Goal: Check status: Check status

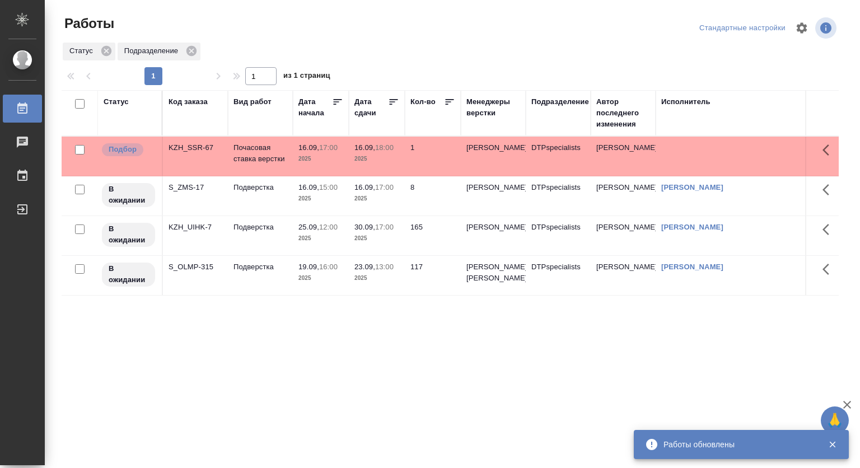
click at [358, 364] on div "Статус Код заказа Вид работ [PERSON_NAME] начала Дата сдачи Кол-во Менеджеры ве…" at bounding box center [450, 291] width 777 height 403
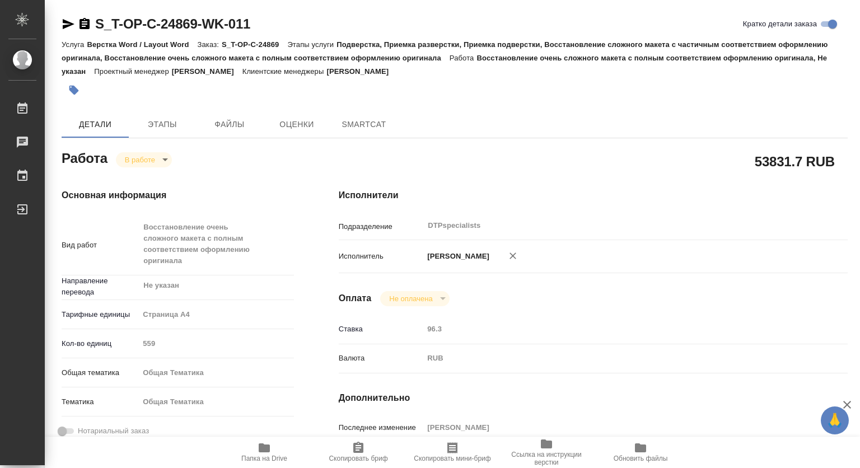
type textarea "x"
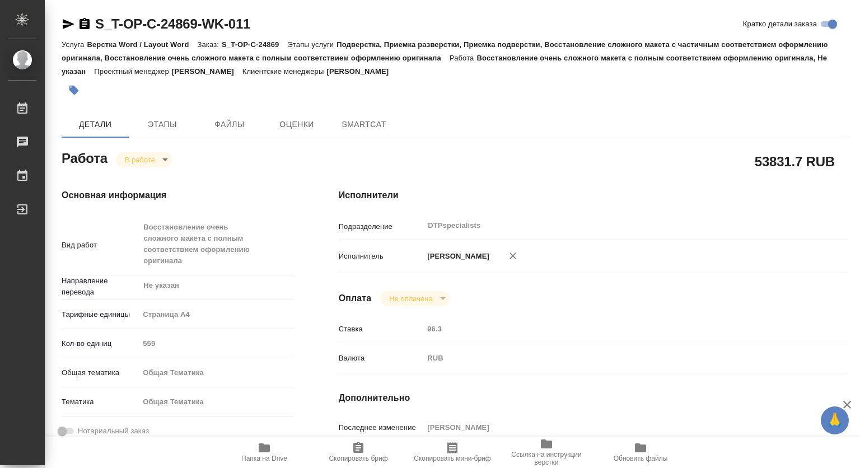
type textarea "x"
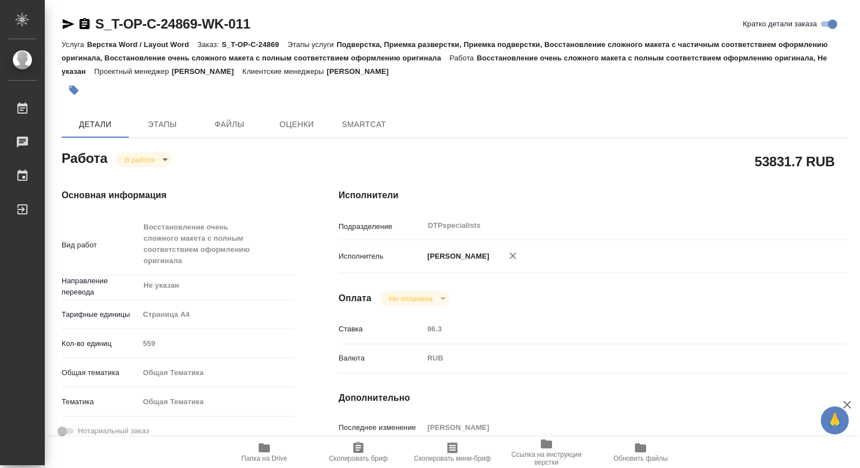
type textarea "x"
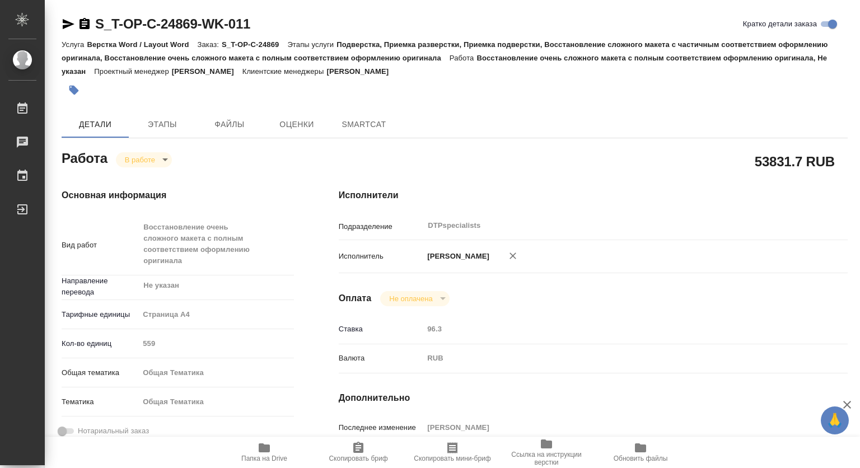
click at [266, 448] on icon "button" at bounding box center [264, 447] width 11 height 9
type textarea "x"
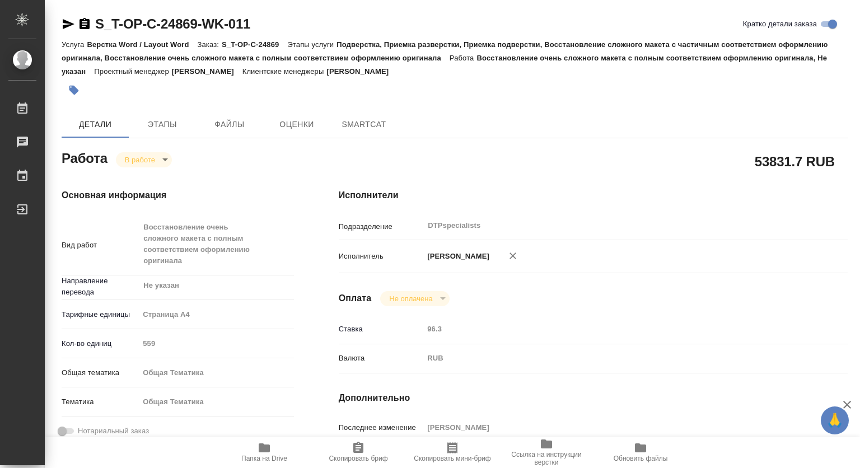
type textarea "x"
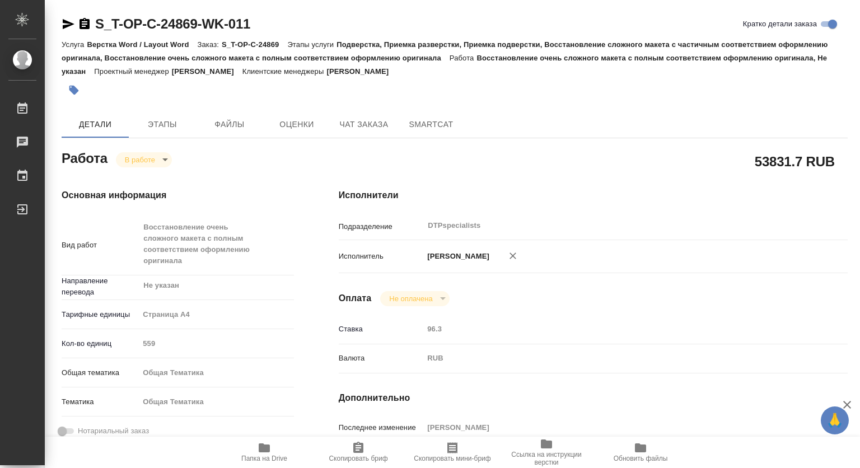
type textarea "x"
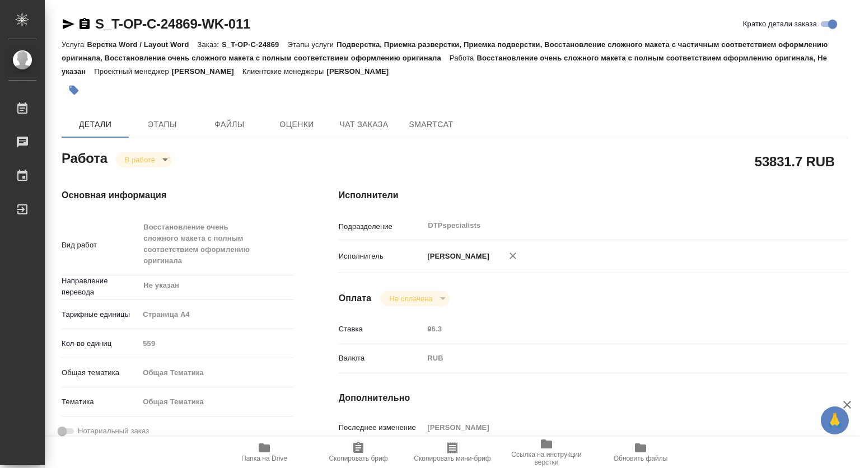
type textarea "x"
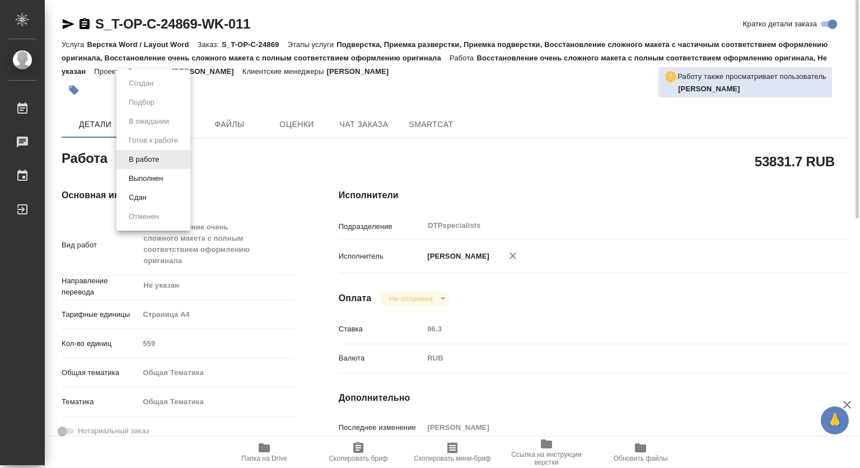
click at [148, 164] on body "🙏 .cls-1 fill:#fff; AWATERA [PERSON_NAME] 0 Чаты График Выйти S_T-OP-C-24869-WK…" at bounding box center [430, 234] width 860 height 468
click at [137, 176] on button "Выполнен" at bounding box center [145, 178] width 41 height 12
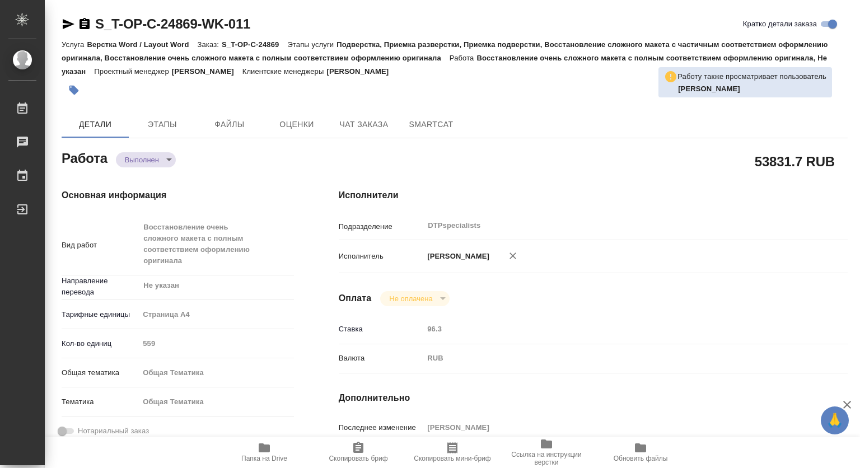
type textarea "x"
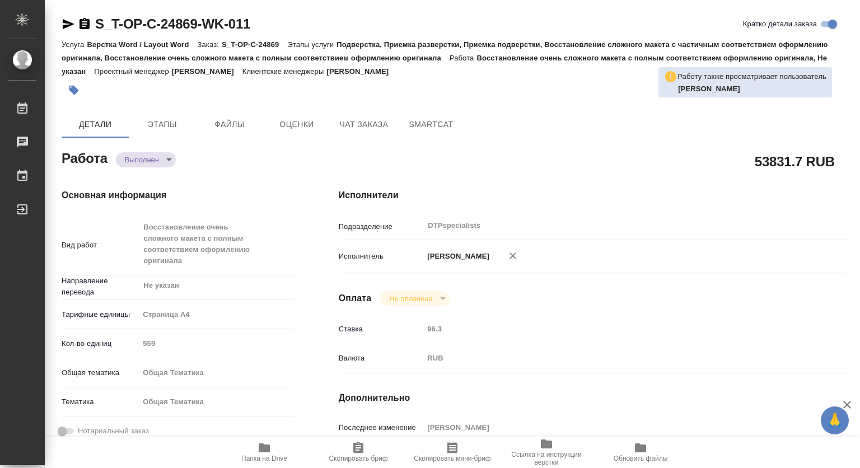
type textarea "x"
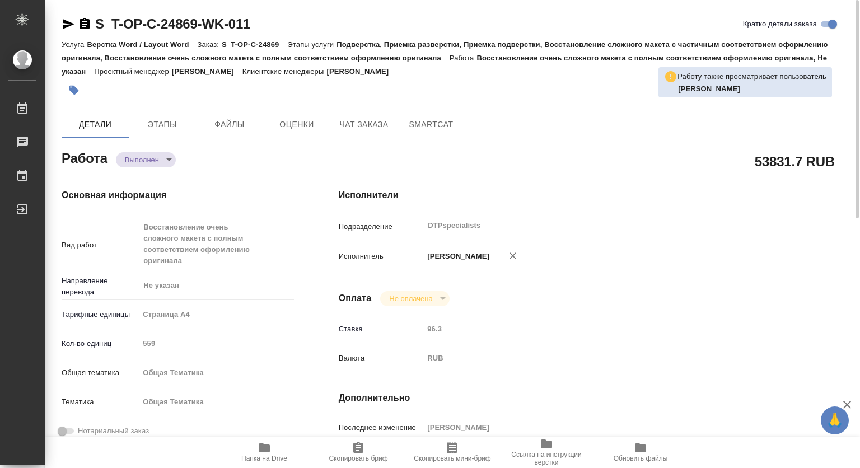
type textarea "x"
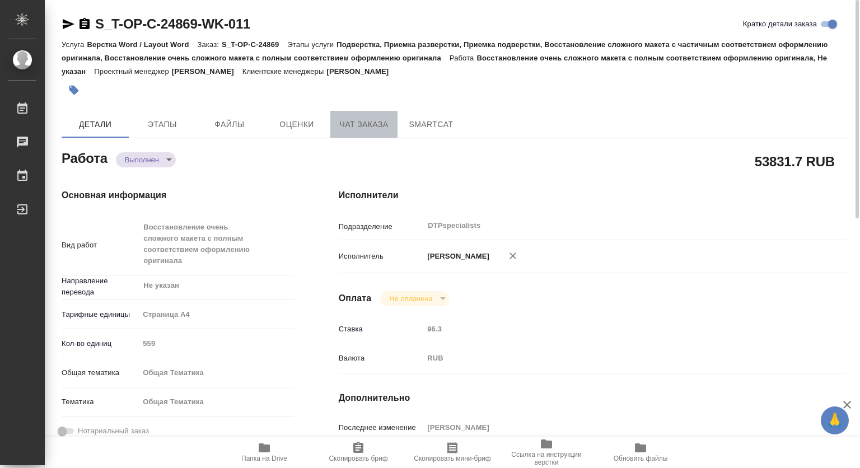
click at [394, 125] on button "Чат заказа" at bounding box center [363, 124] width 67 height 27
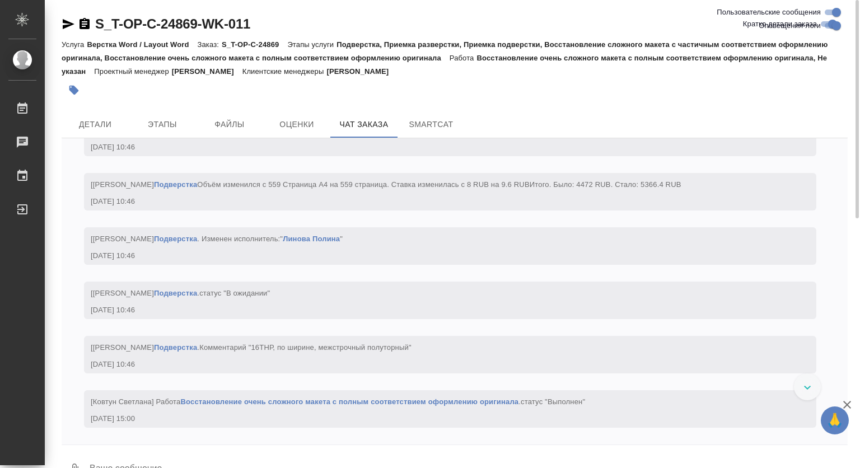
scroll to position [1350, 0]
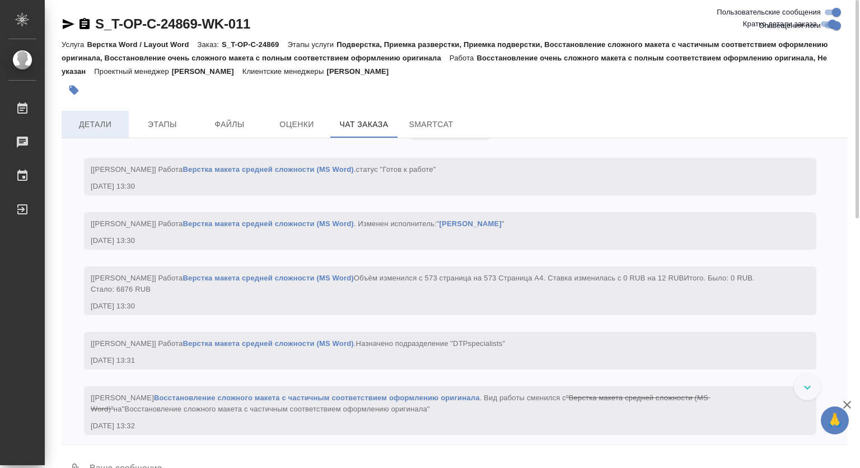
click at [107, 125] on span "Детали" at bounding box center [95, 125] width 54 height 14
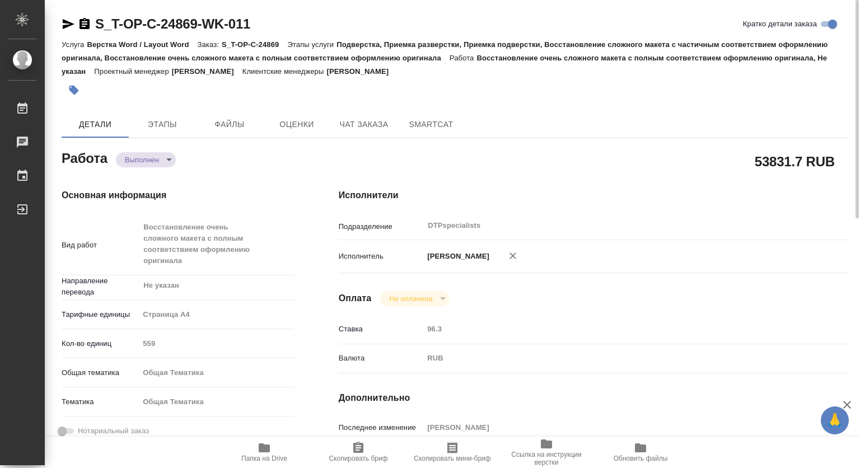
type textarea "x"
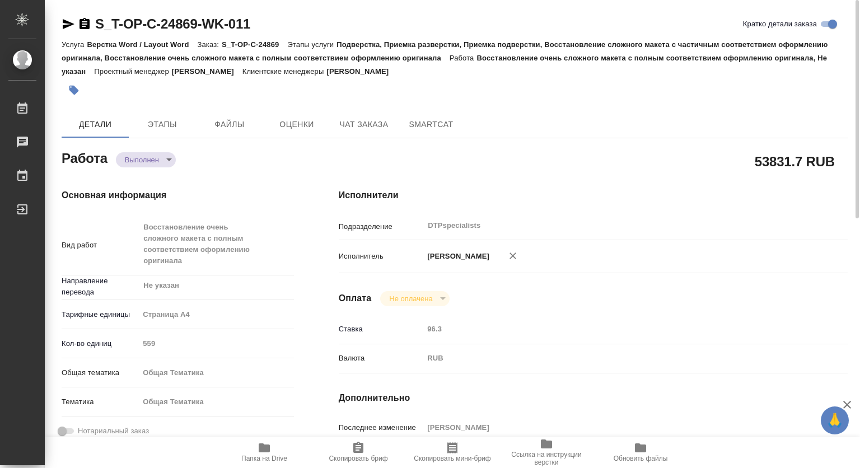
type textarea "x"
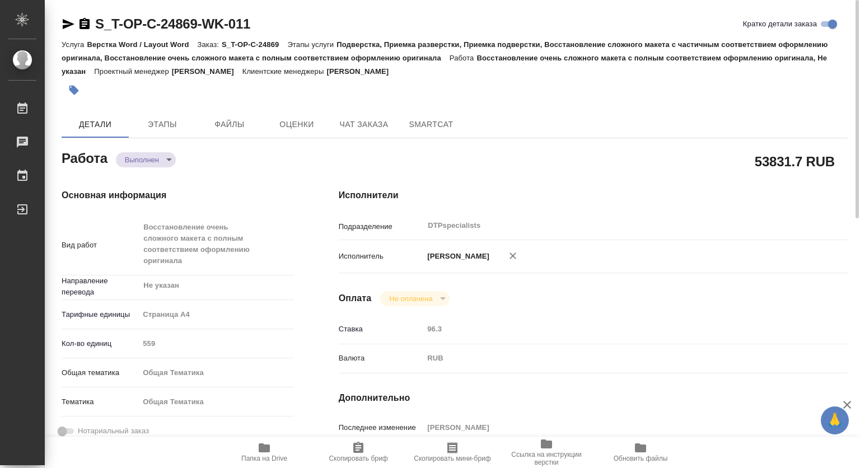
type textarea "x"
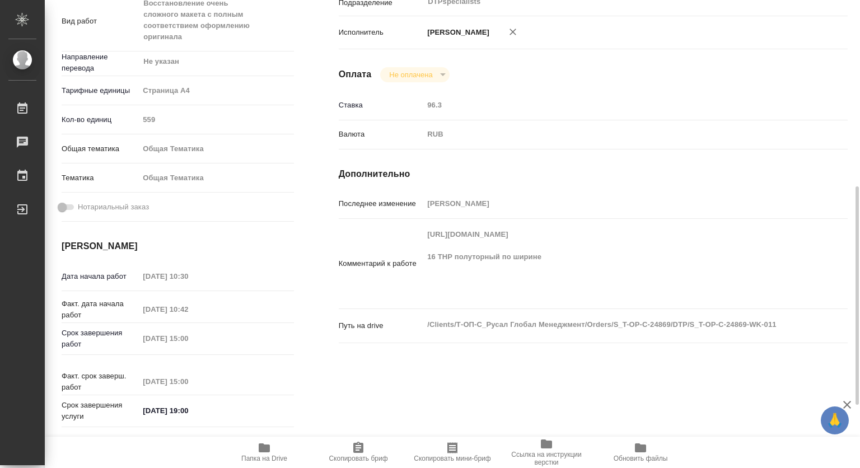
scroll to position [280, 0]
